Goal: Task Accomplishment & Management: Manage account settings

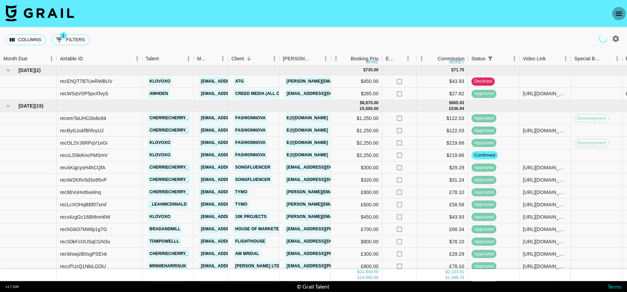
click at [619, 12] on icon "open drawer" at bounding box center [618, 14] width 8 height 8
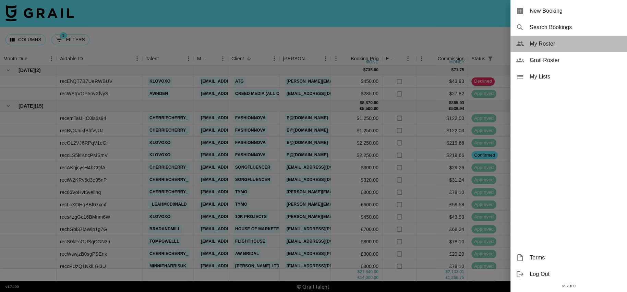
click at [545, 40] on span "My Roster" at bounding box center [575, 44] width 92 height 8
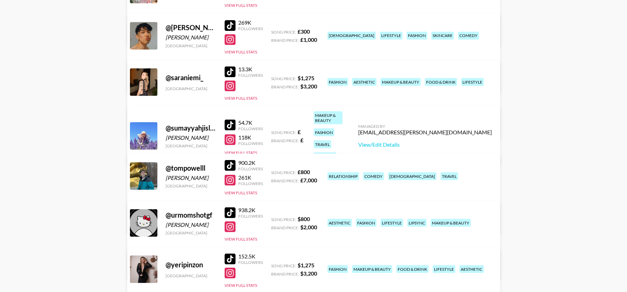
scroll to position [1213, 0]
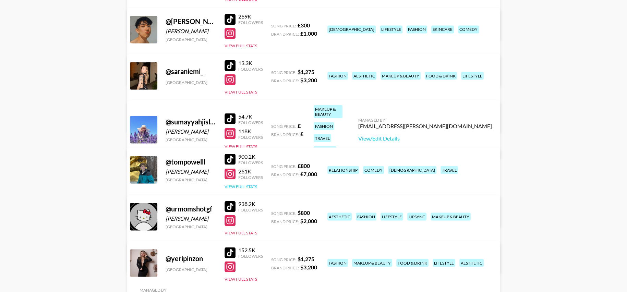
click at [239, 186] on button "View Full Stats" at bounding box center [240, 186] width 33 height 5
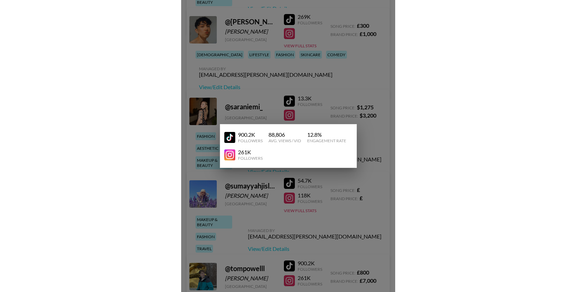
scroll to position [1495, 0]
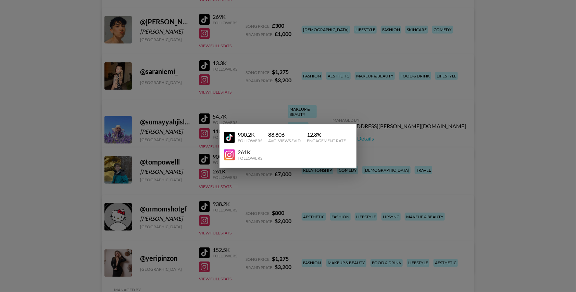
click at [418, 100] on div at bounding box center [288, 146] width 576 height 292
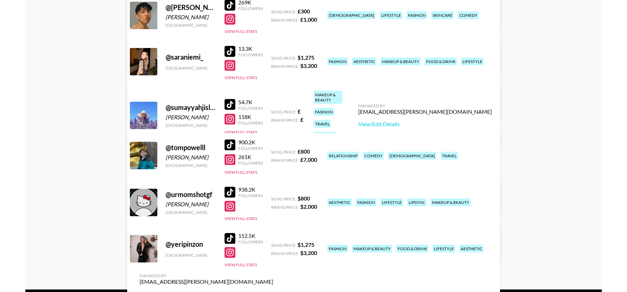
scroll to position [1230, 0]
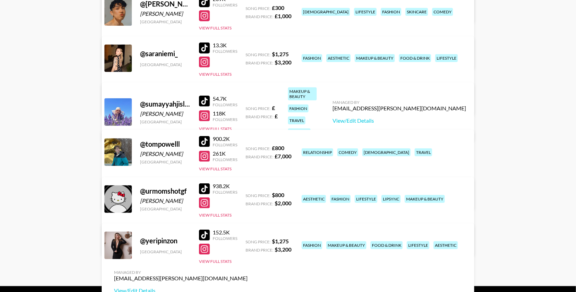
click at [205, 244] on div at bounding box center [204, 249] width 11 height 11
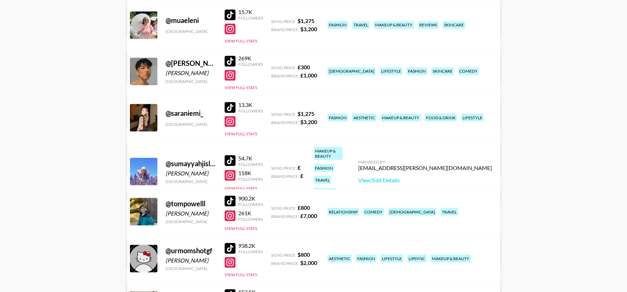
scroll to position [1170, 0]
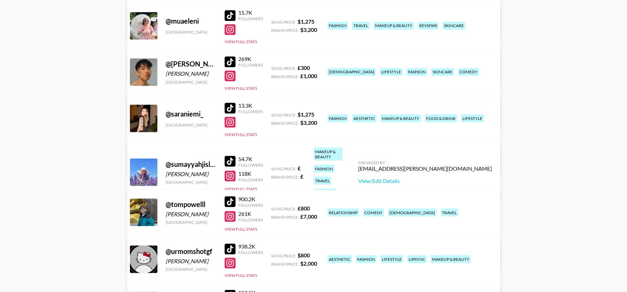
click at [230, 126] on div at bounding box center [229, 121] width 11 height 11
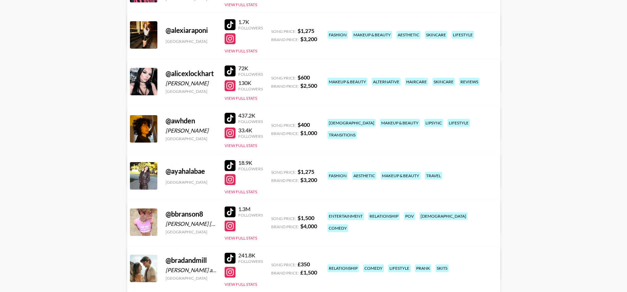
scroll to position [134, 0]
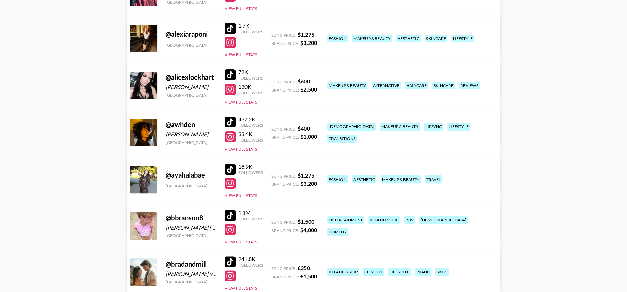
click at [231, 185] on div at bounding box center [229, 183] width 11 height 11
